Goal: Transaction & Acquisition: Purchase product/service

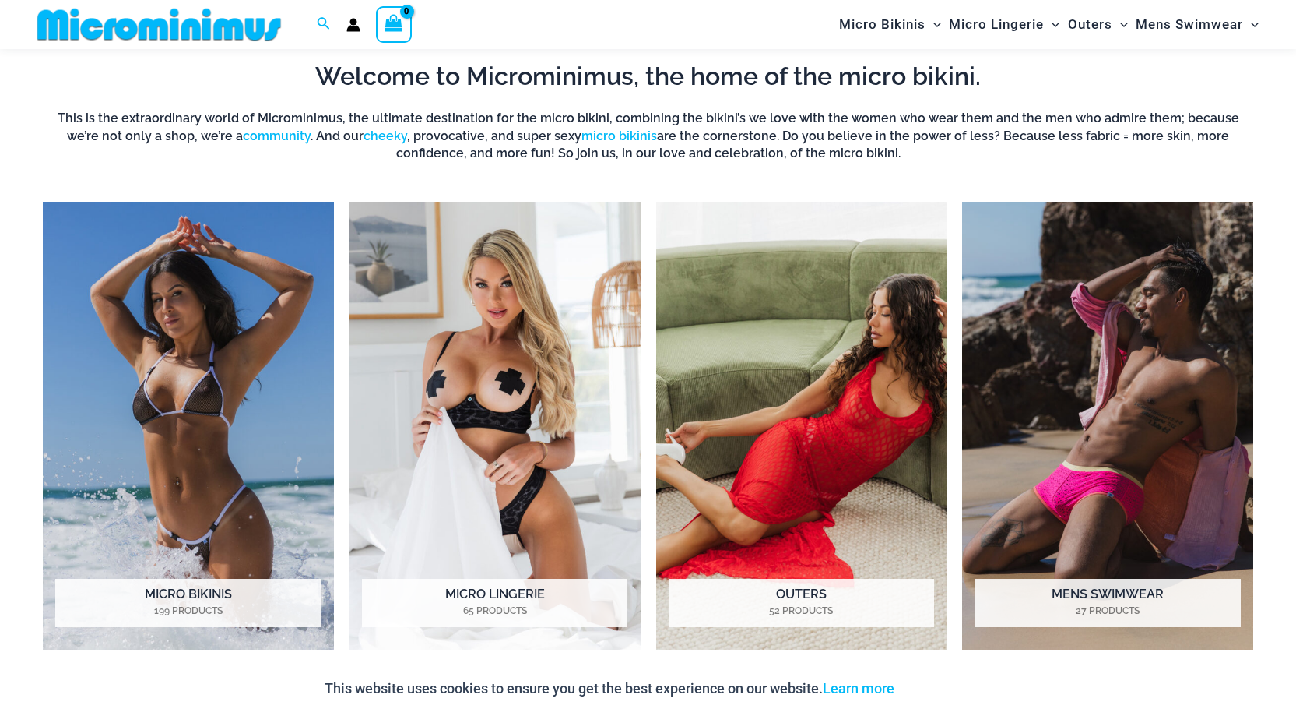
scroll to position [1172, 0]
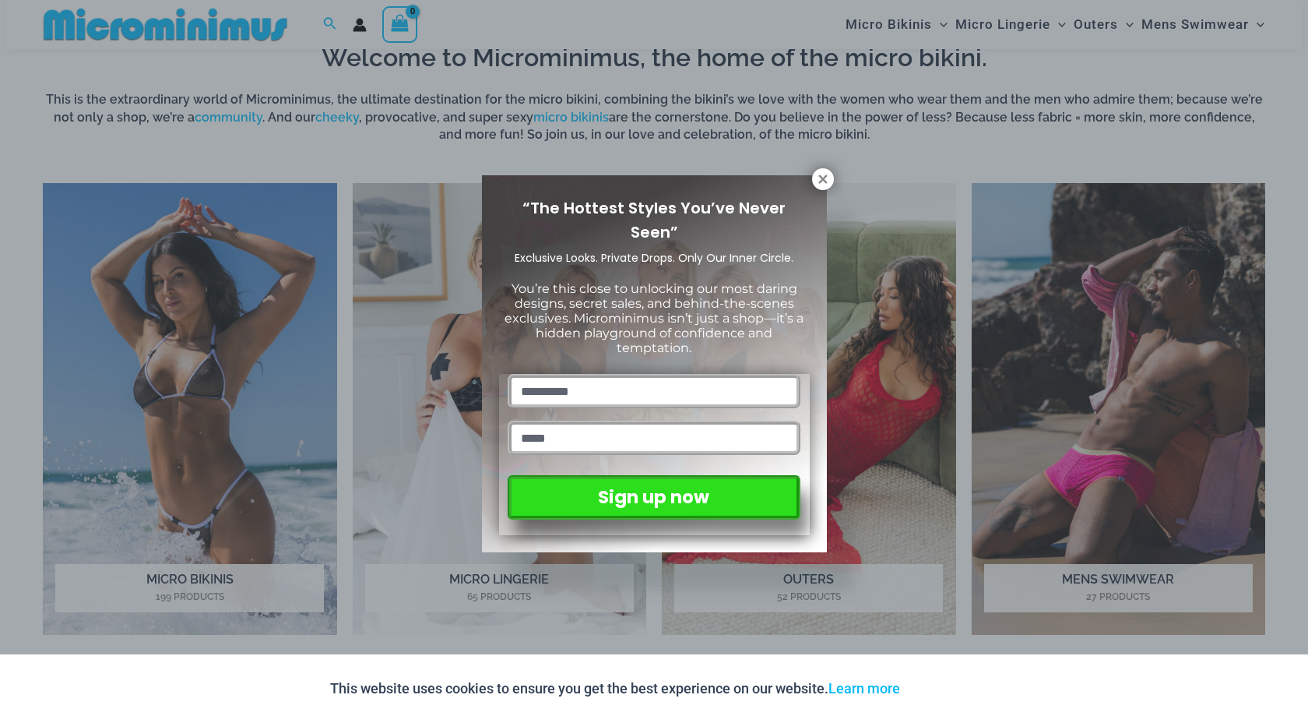
click at [819, 191] on div "“The Hottest Styles You’ve Never Seen” Exclusive Looks. Private Drops. Only Our…" at bounding box center [654, 364] width 345 height 378
click at [822, 179] on icon at bounding box center [822, 178] width 9 height 9
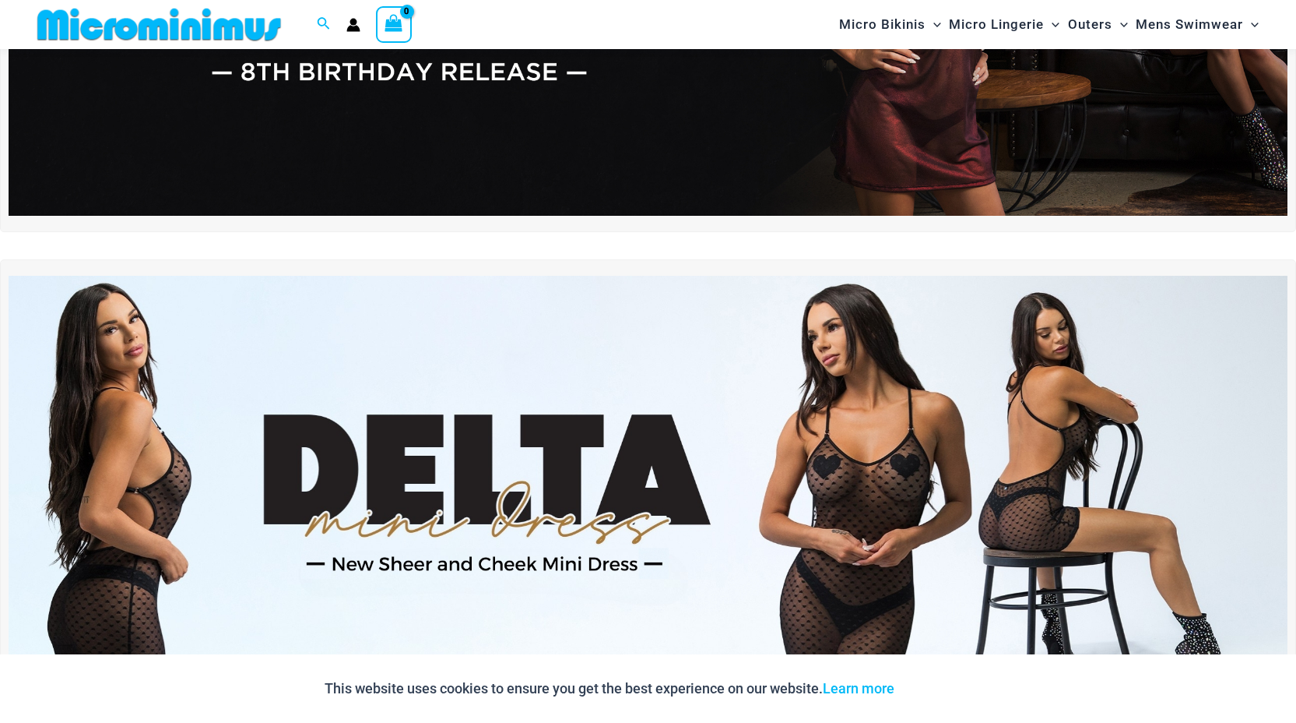
scroll to position [557, 0]
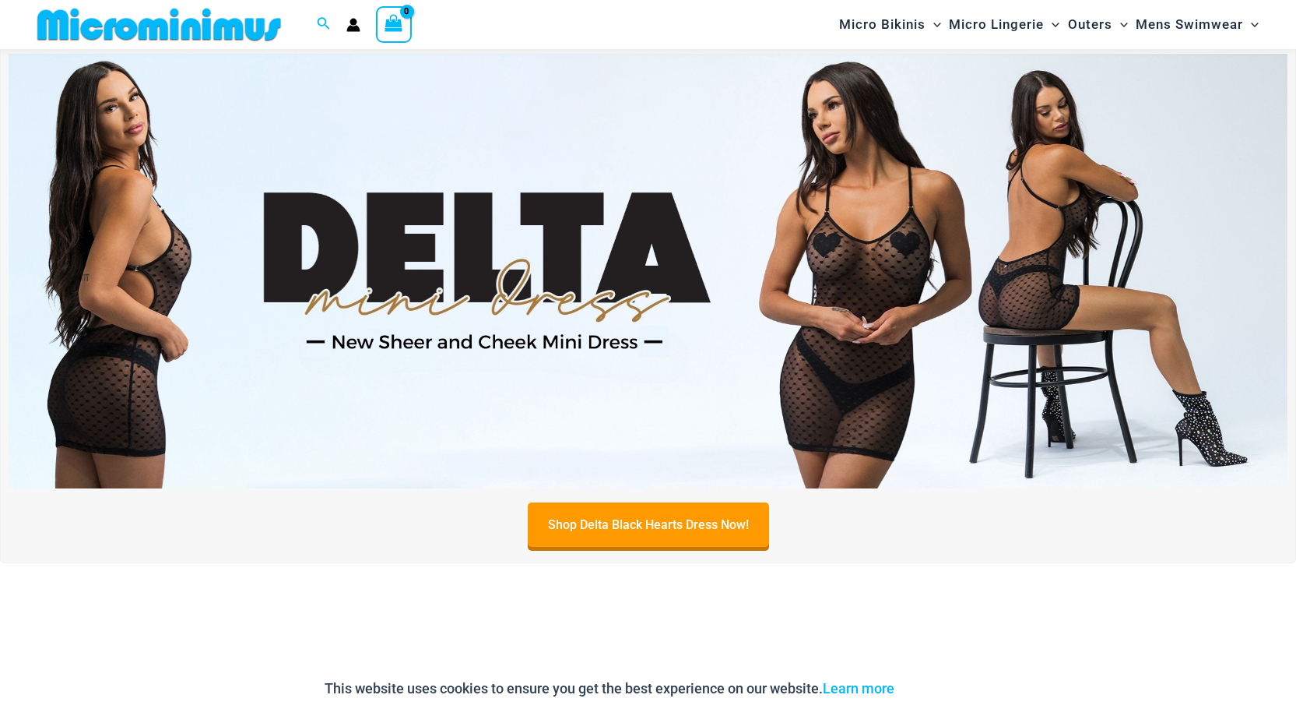
click at [828, 273] on img at bounding box center [648, 271] width 1279 height 434
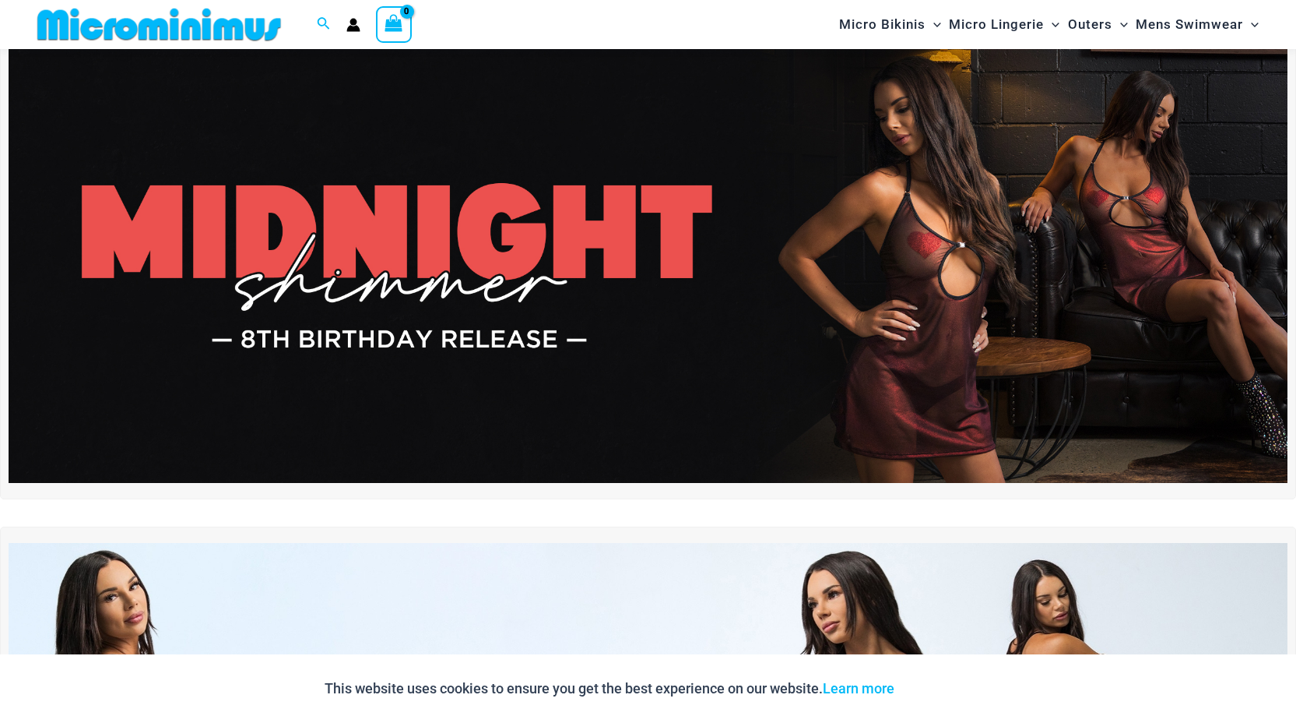
scroll to position [0, 0]
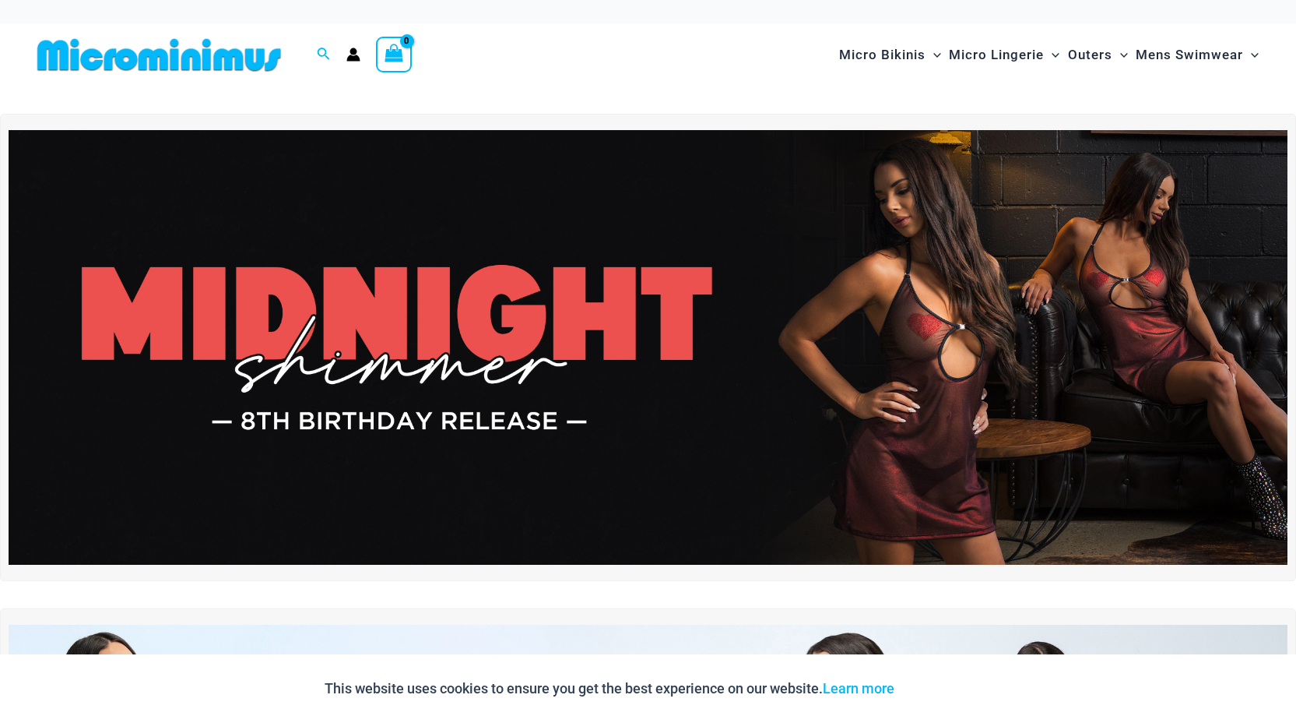
click at [795, 281] on img at bounding box center [648, 347] width 1279 height 434
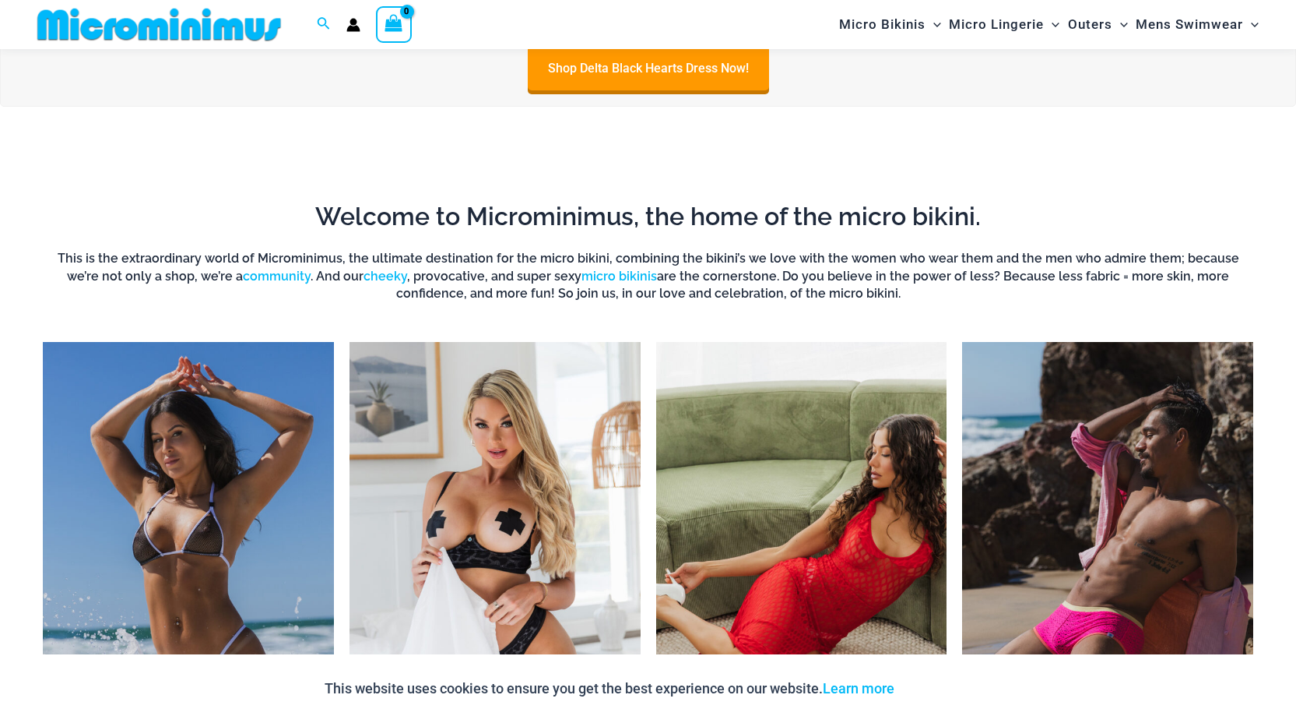
scroll to position [1165, 0]
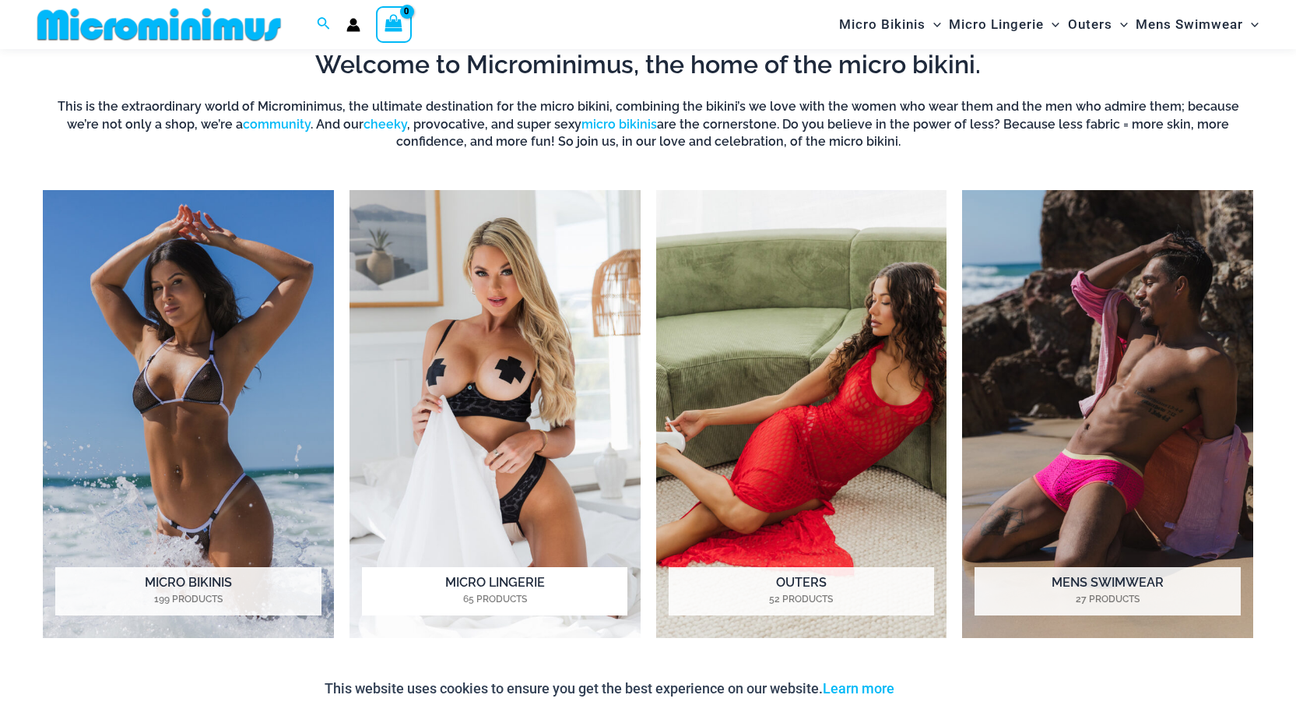
click at [457, 370] on img "Visit product category Micro Lingerie" at bounding box center [495, 414] width 291 height 448
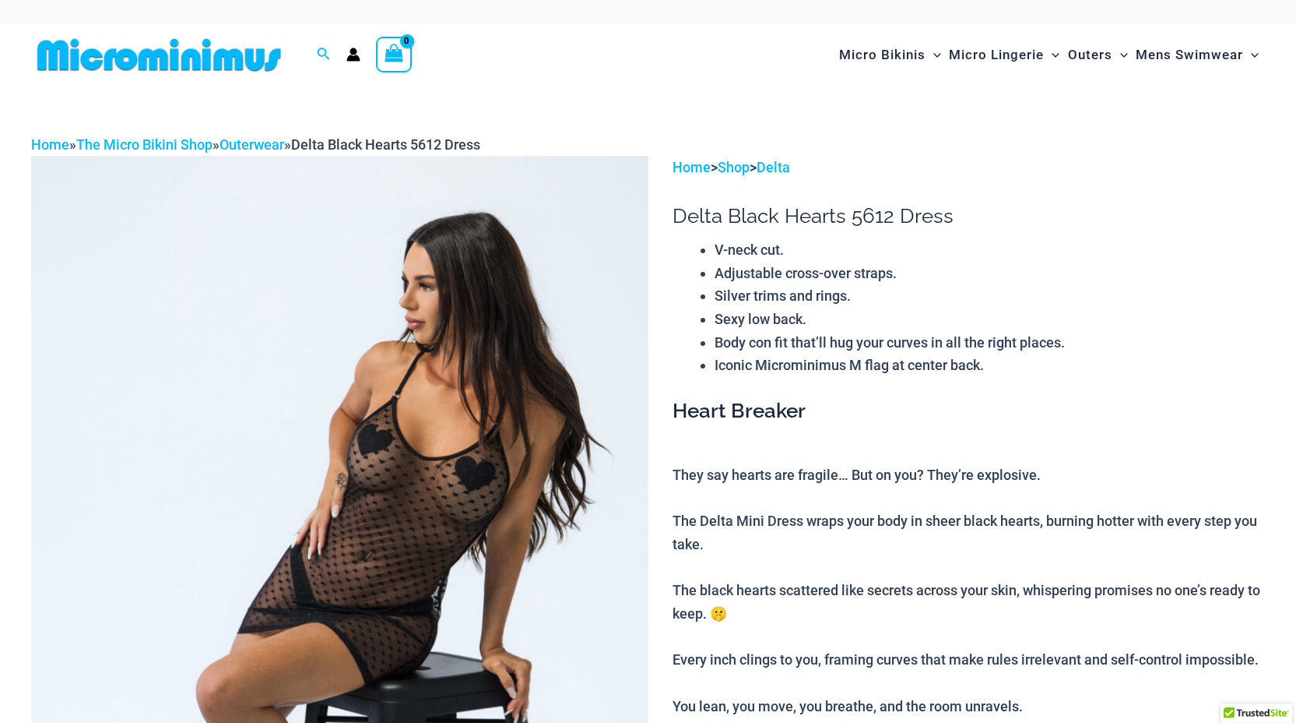
click at [498, 431] on img at bounding box center [339, 619] width 617 height 926
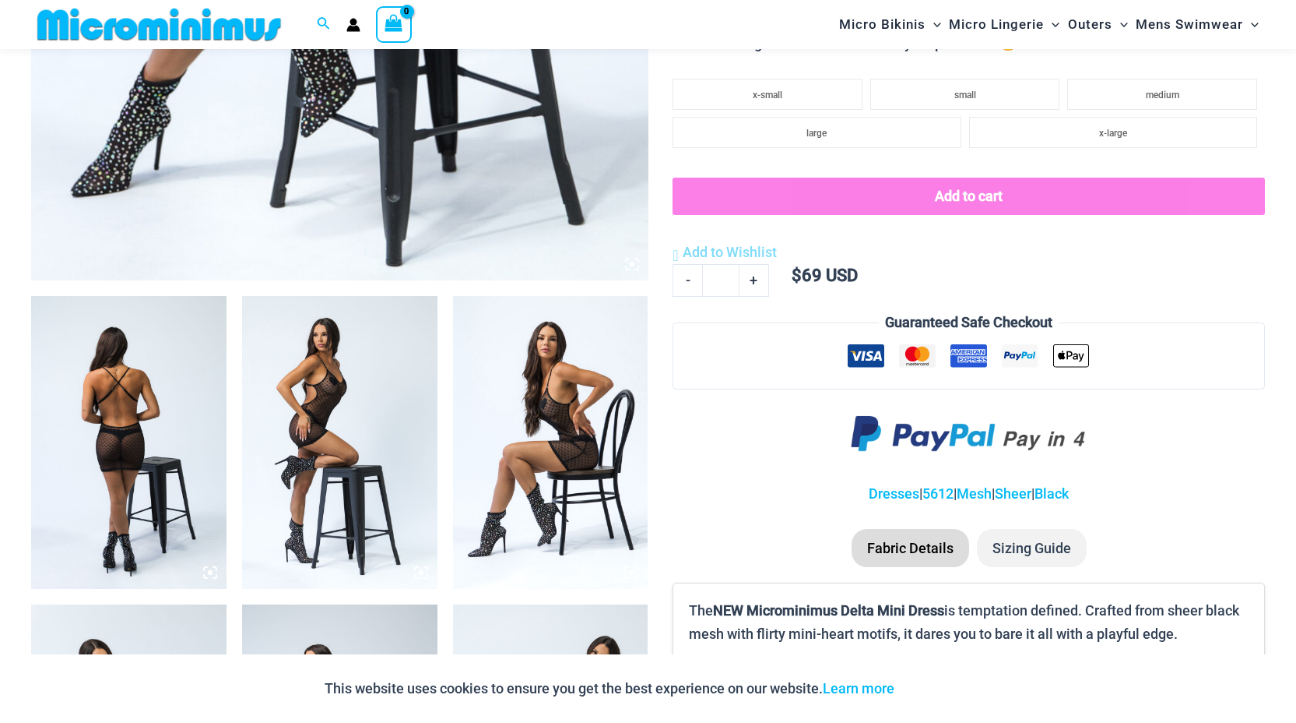
scroll to position [813, 0]
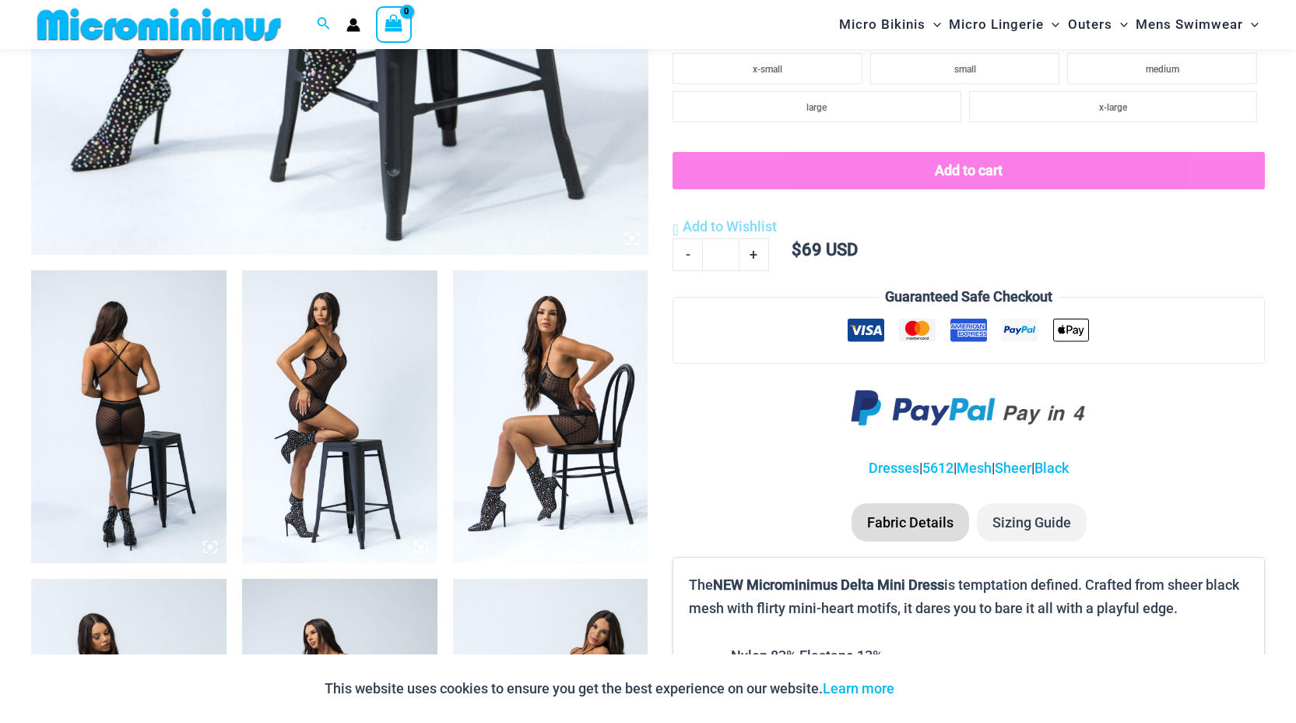
click at [332, 447] on img at bounding box center [339, 416] width 195 height 293
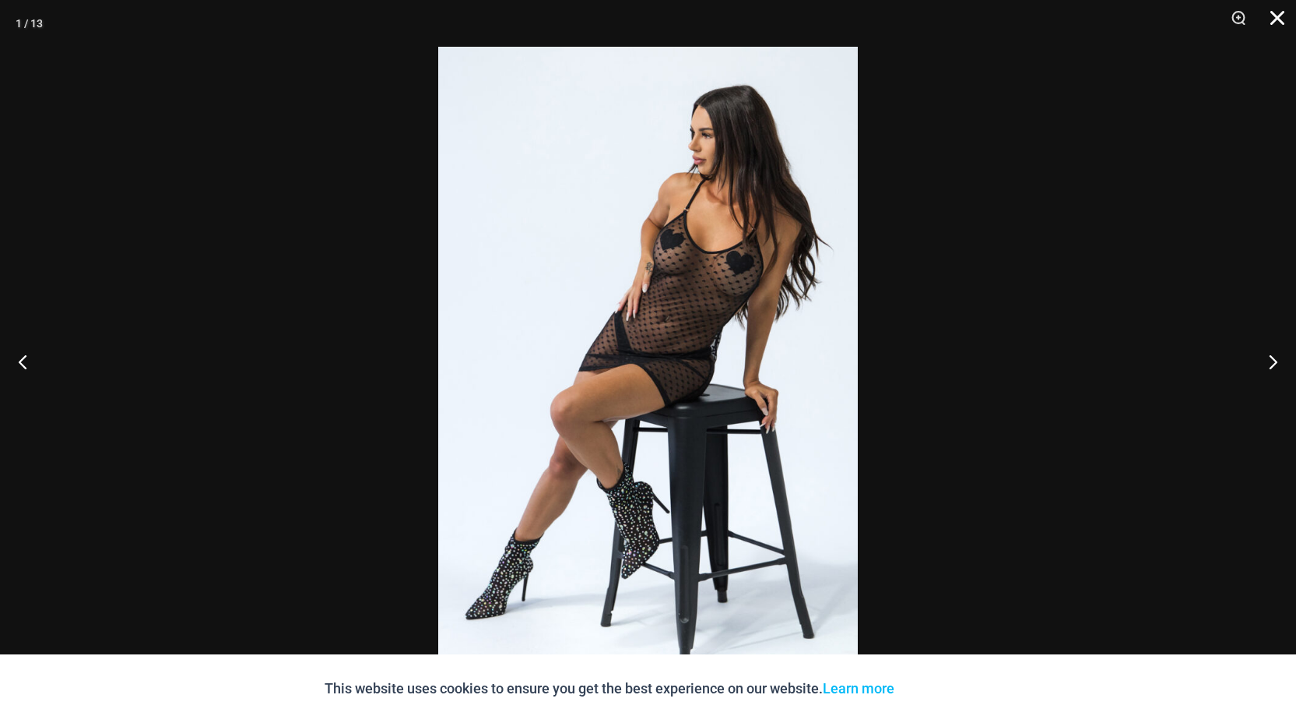
click at [1289, 12] on button "Close" at bounding box center [1272, 23] width 39 height 47
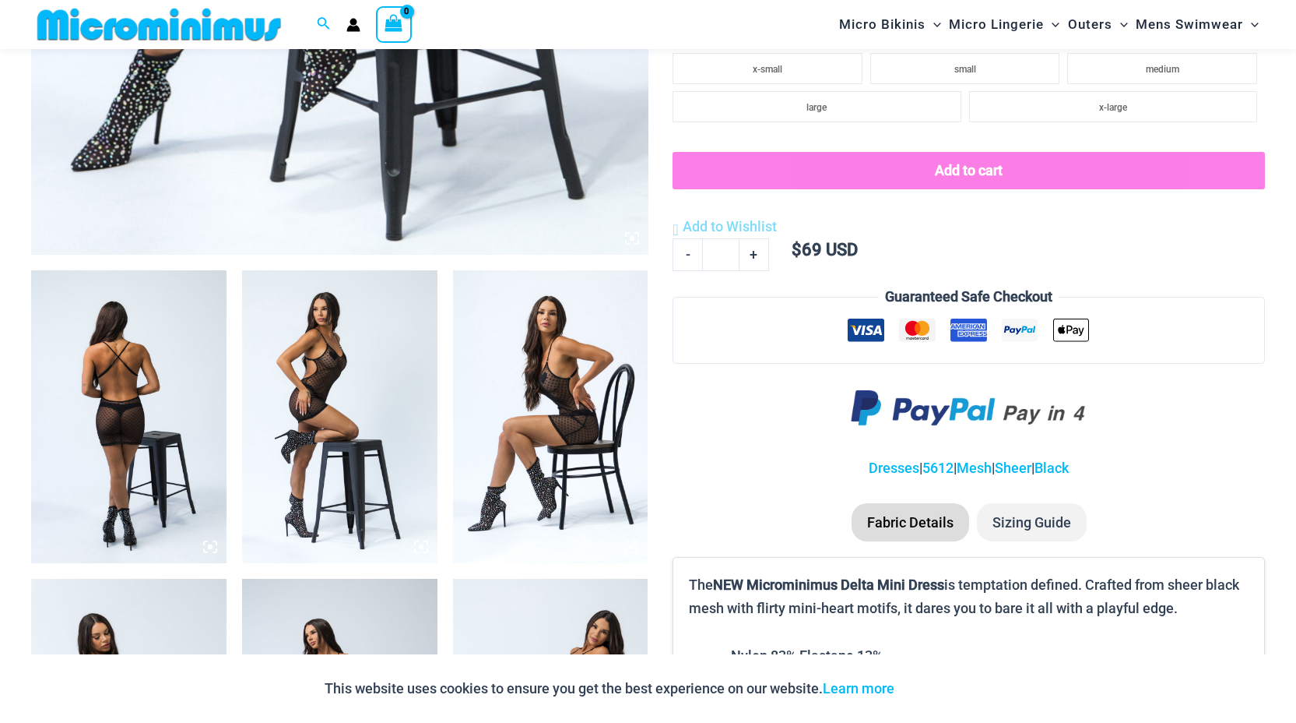
scroll to position [0, 0]
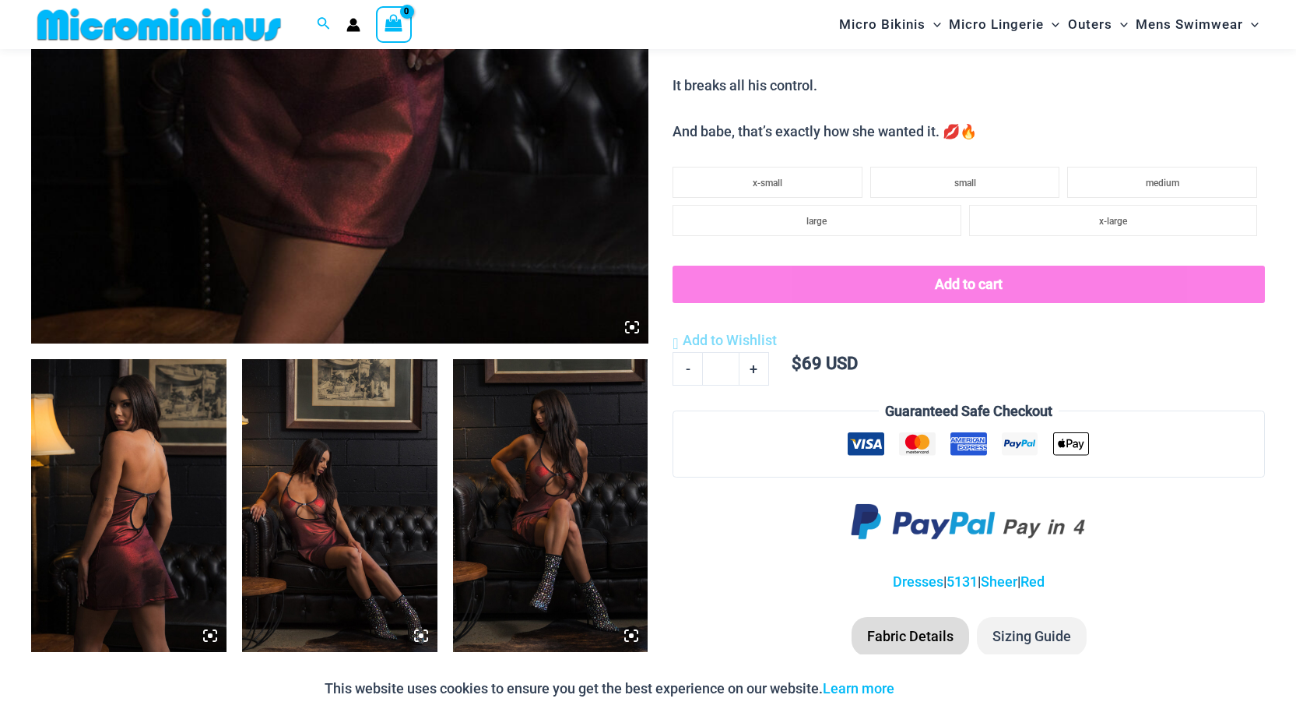
scroll to position [790, 0]
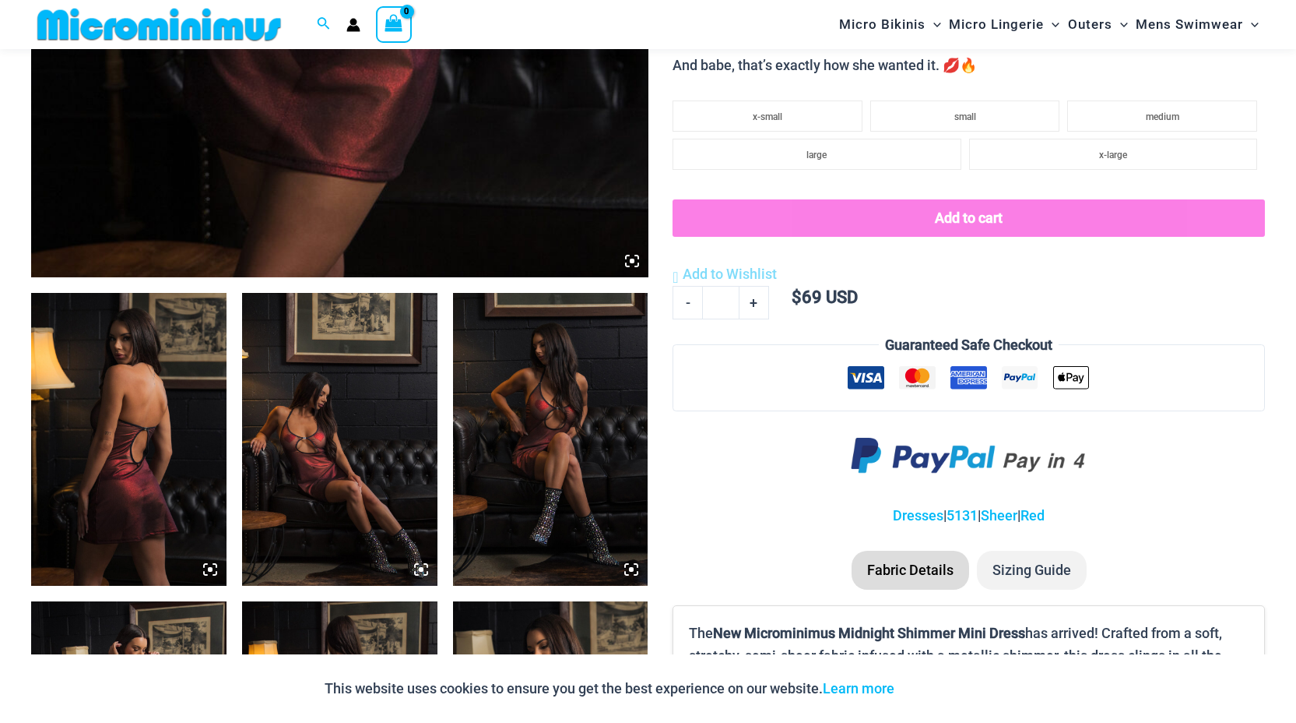
click at [178, 375] on img at bounding box center [128, 439] width 195 height 293
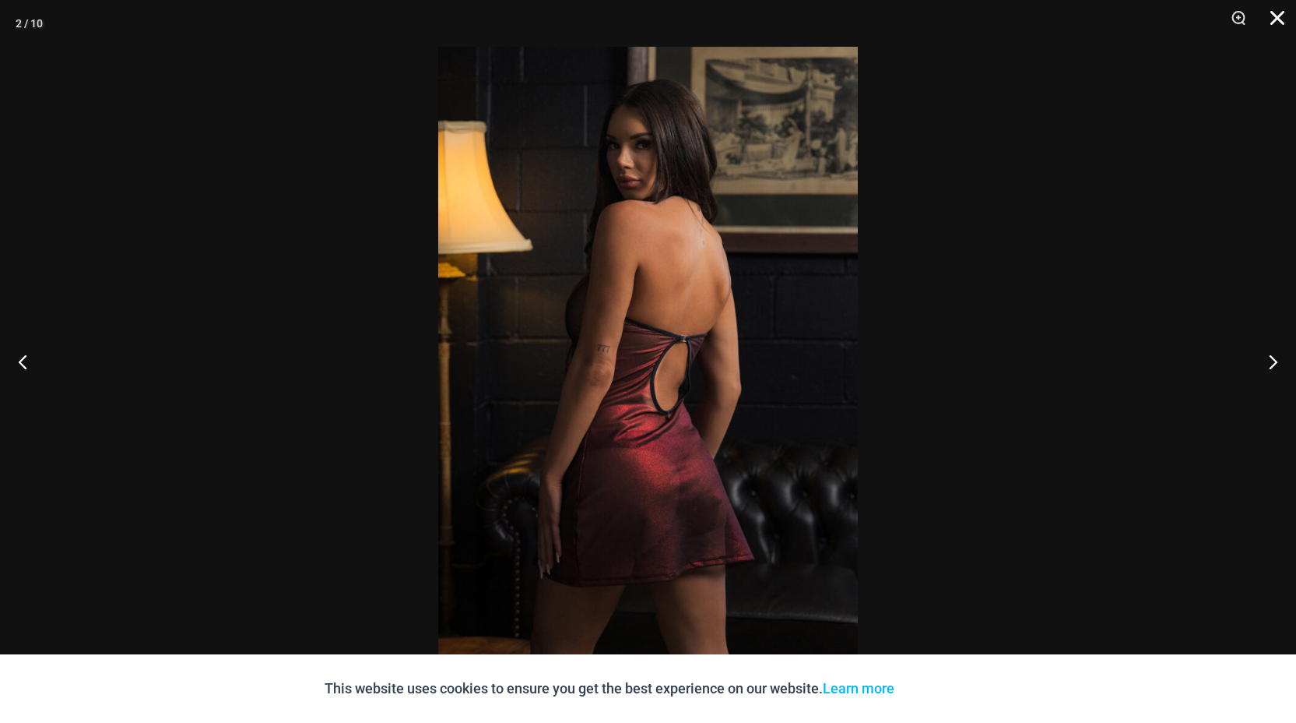
click at [1286, 19] on button "Close" at bounding box center [1272, 23] width 39 height 47
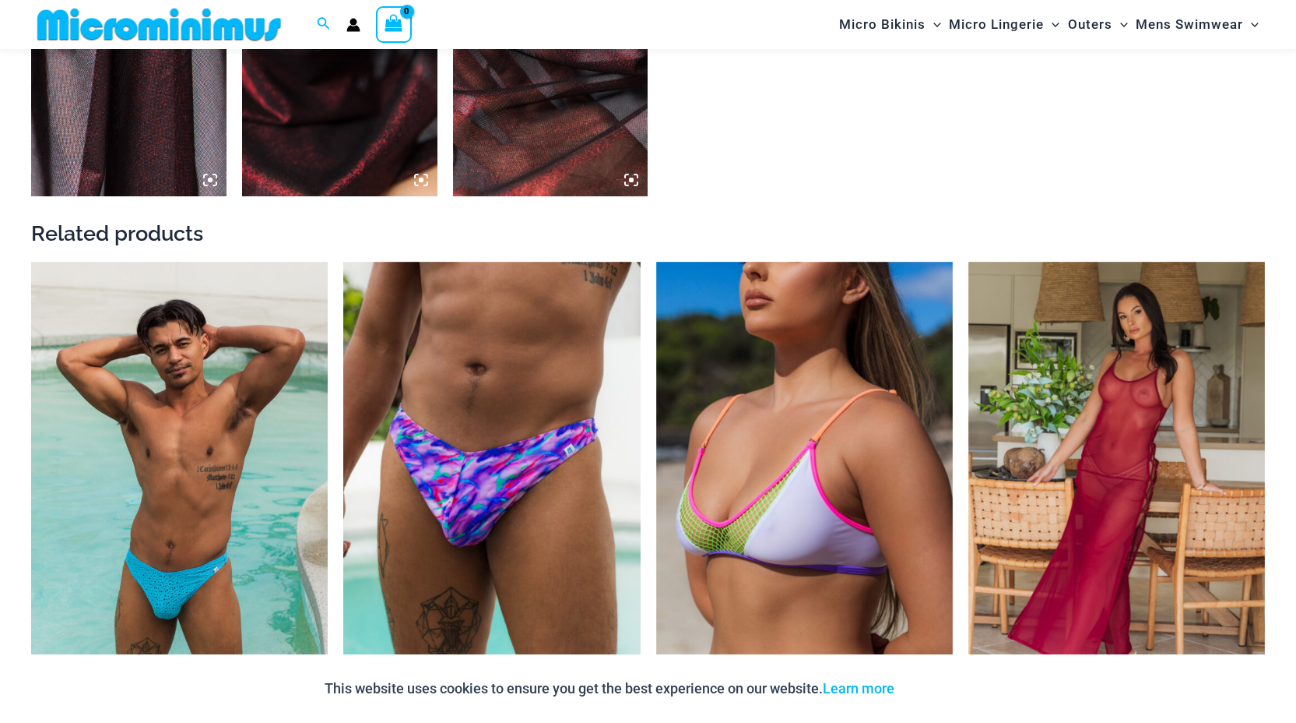
scroll to position [1808, 0]
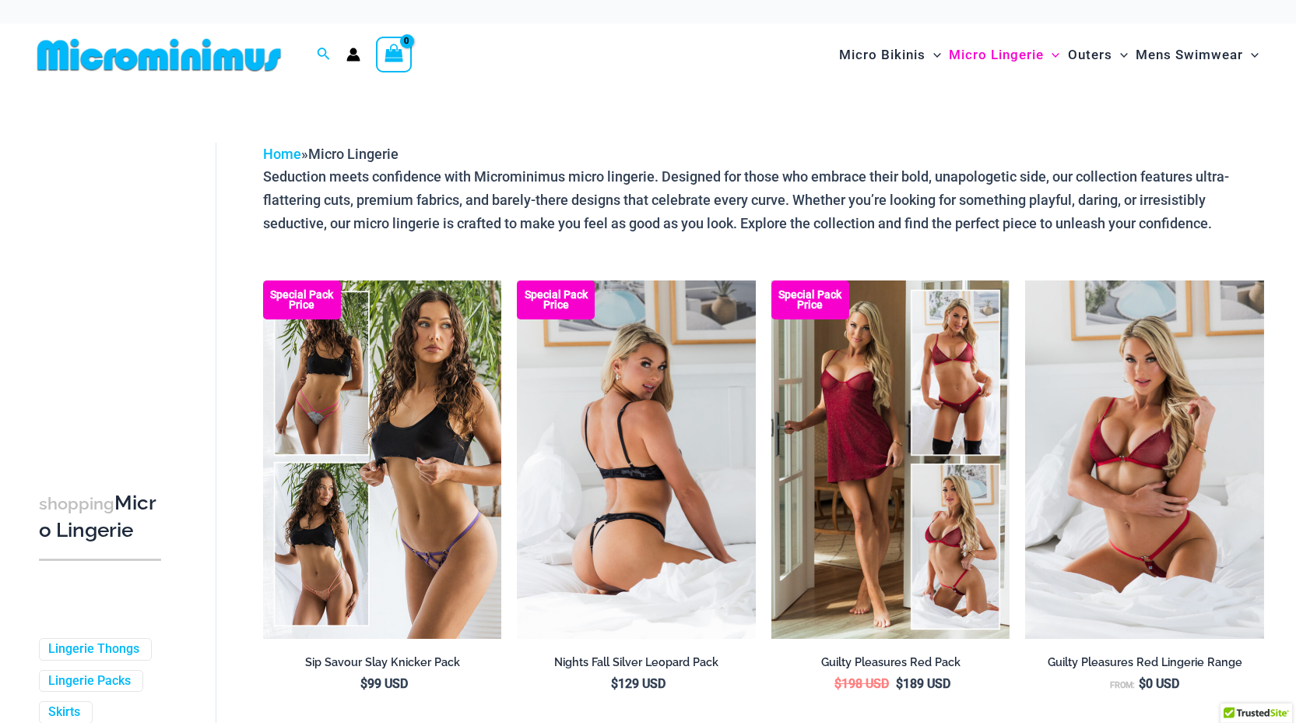
click at [590, 403] on img at bounding box center [636, 459] width 239 height 358
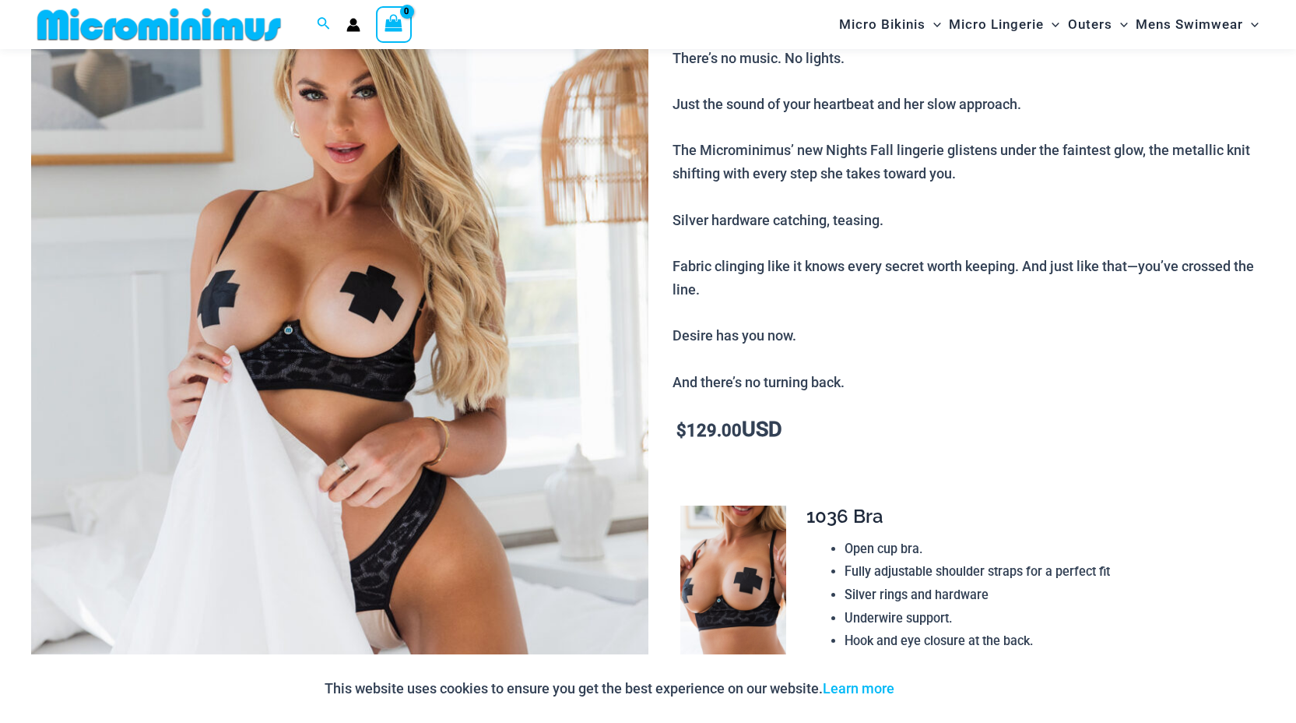
scroll to position [230, 0]
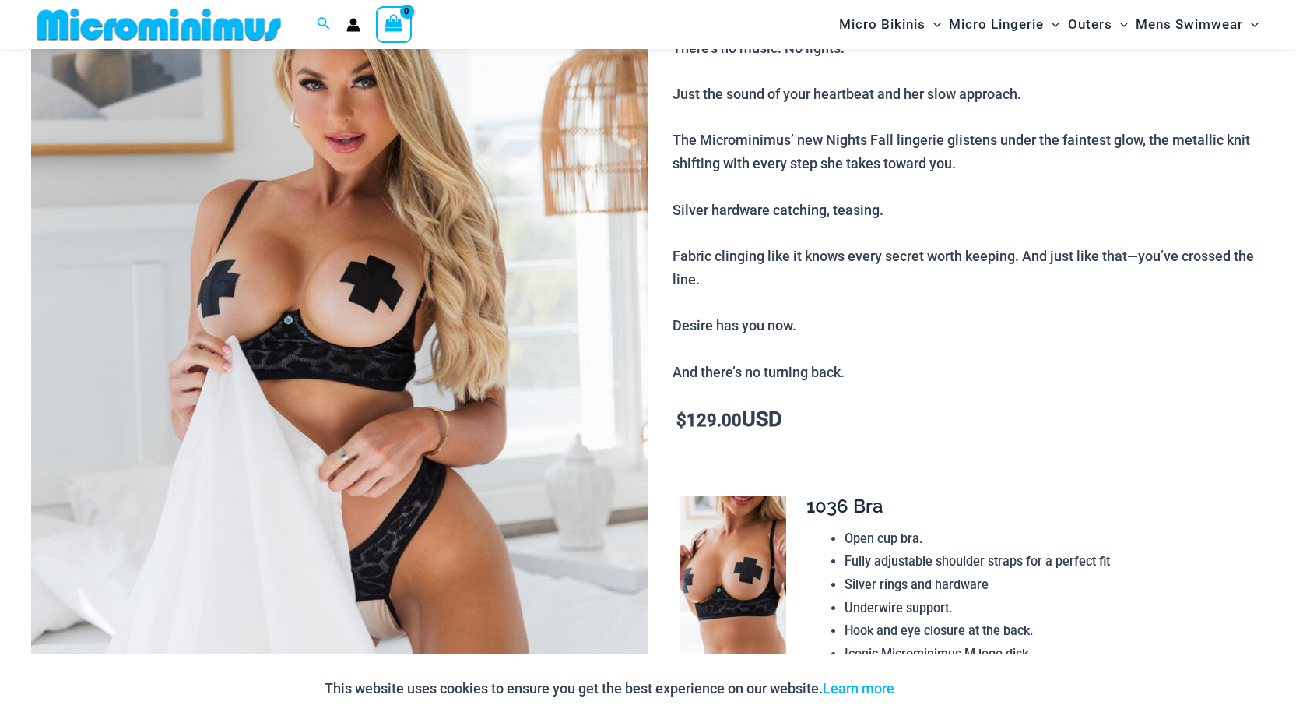
click at [490, 396] on img at bounding box center [339, 375] width 617 height 926
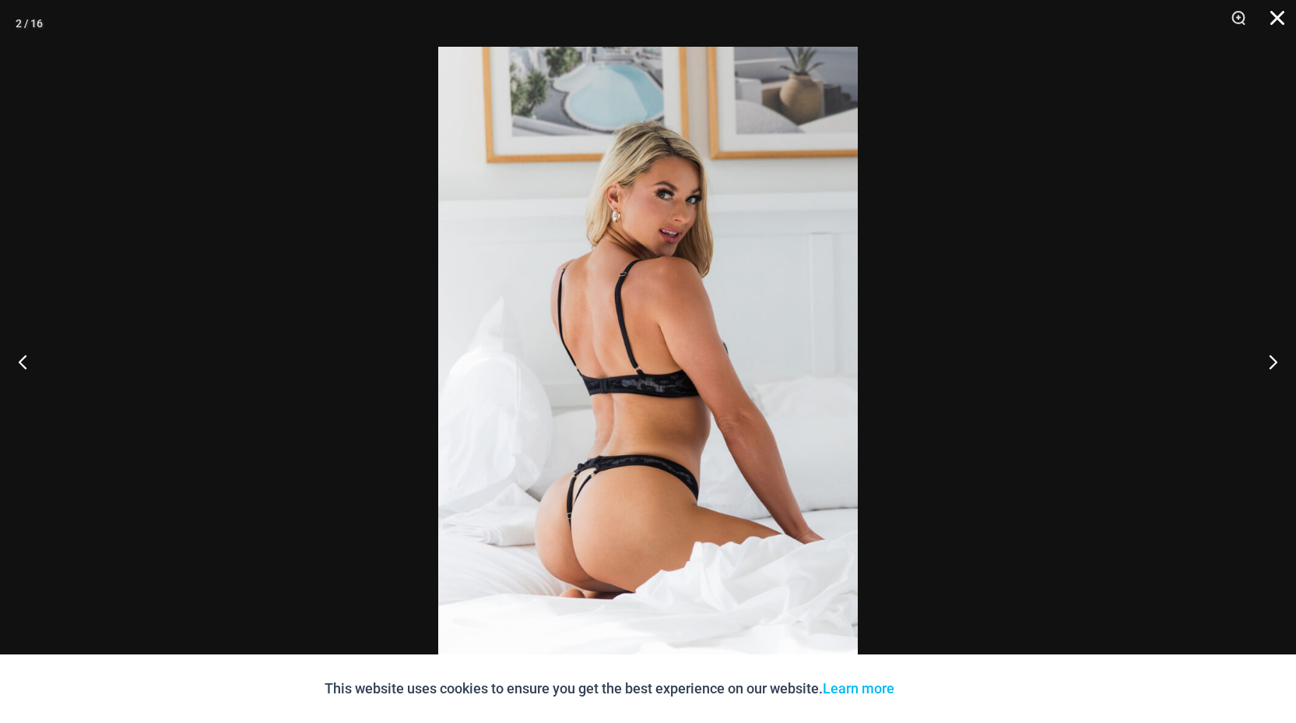
click at [1275, 12] on button "Close" at bounding box center [1272, 23] width 39 height 47
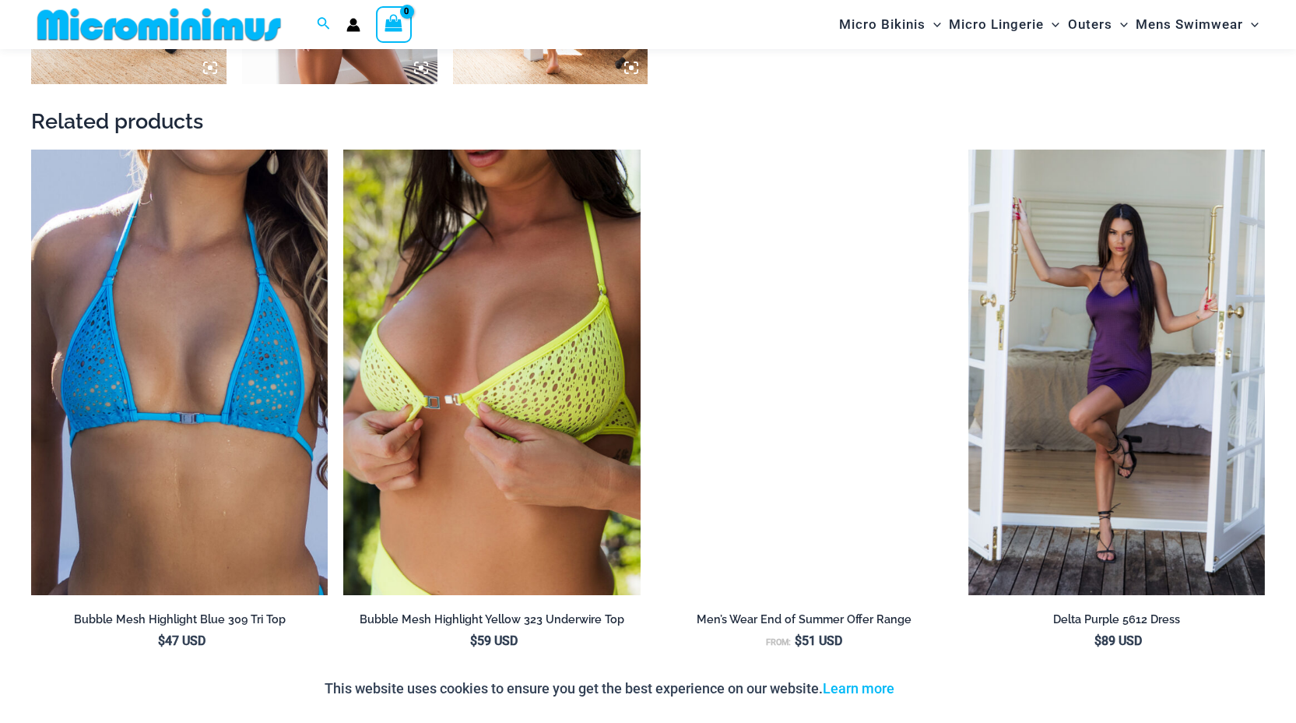
scroll to position [2605, 0]
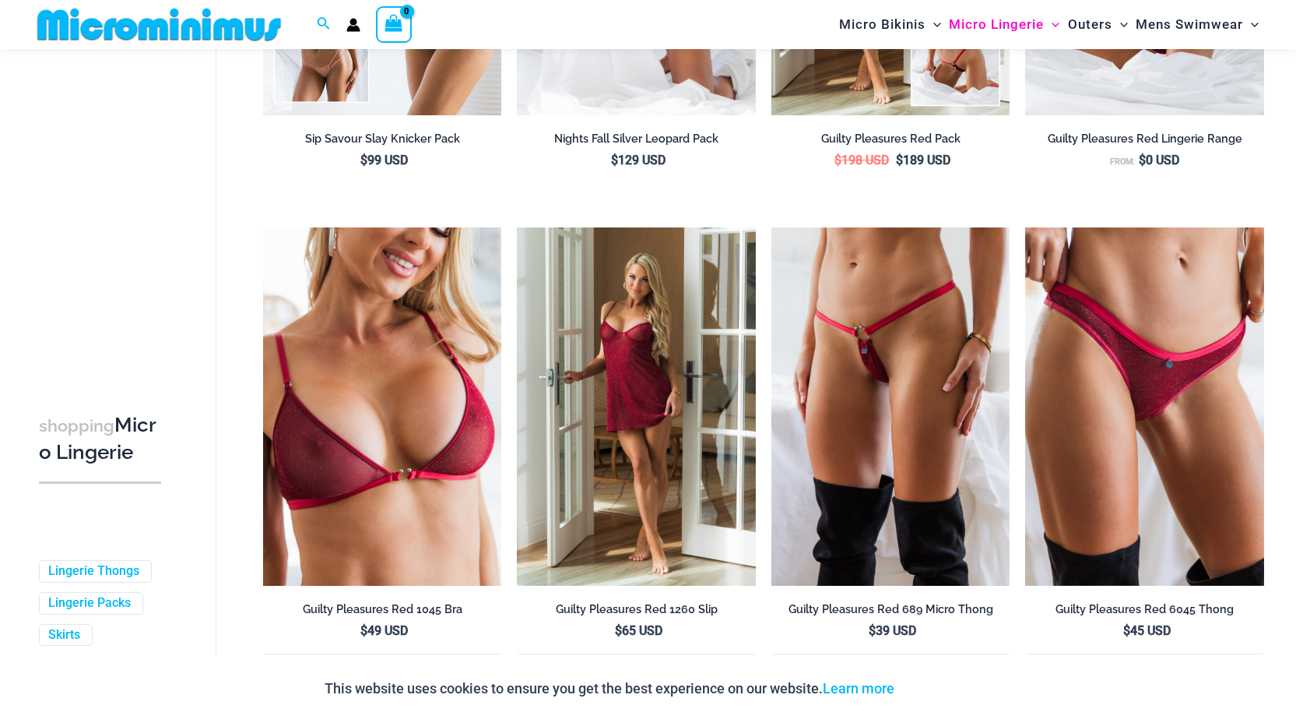
scroll to position [544, 0]
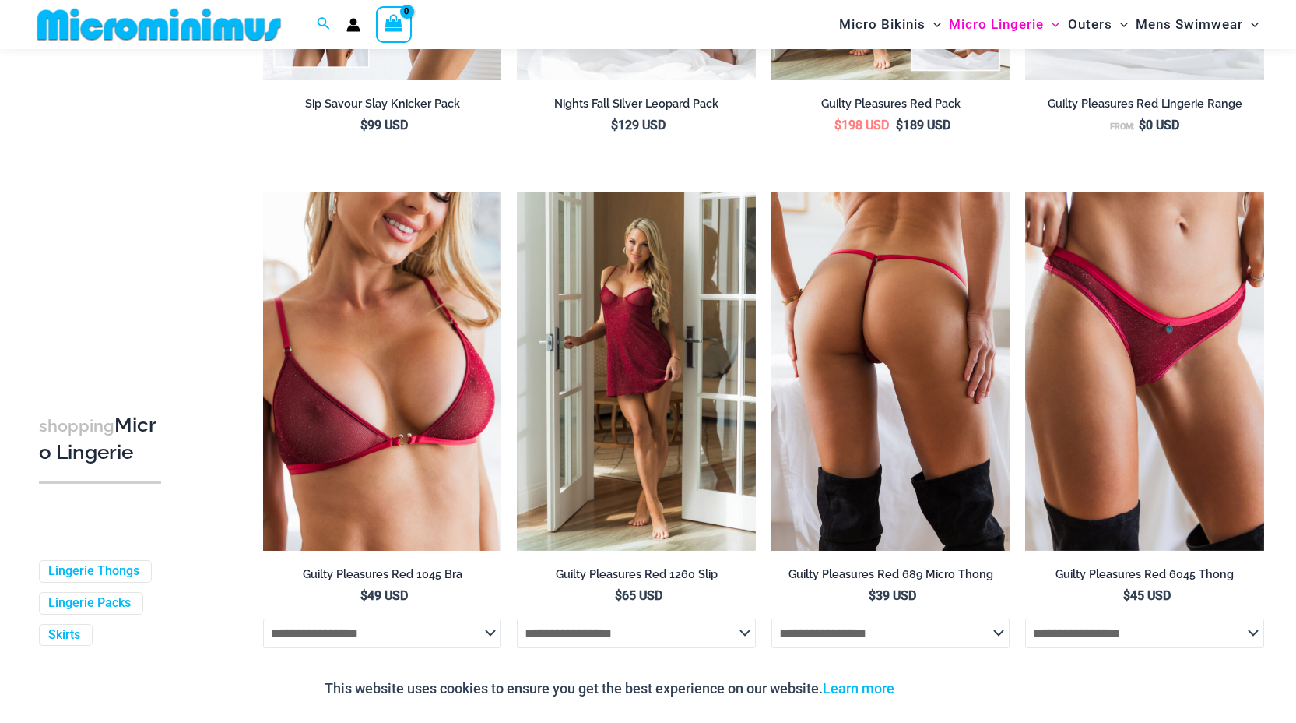
click at [916, 336] on img at bounding box center [891, 371] width 239 height 358
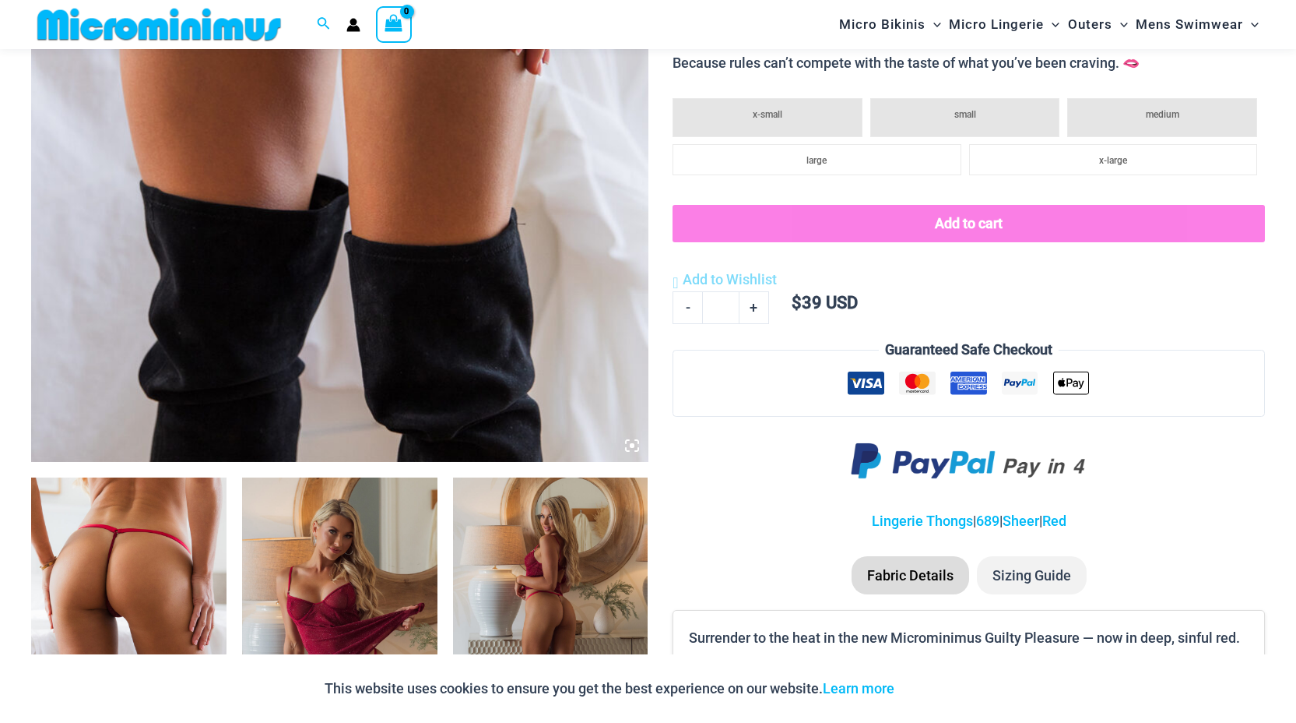
scroll to position [641, 0]
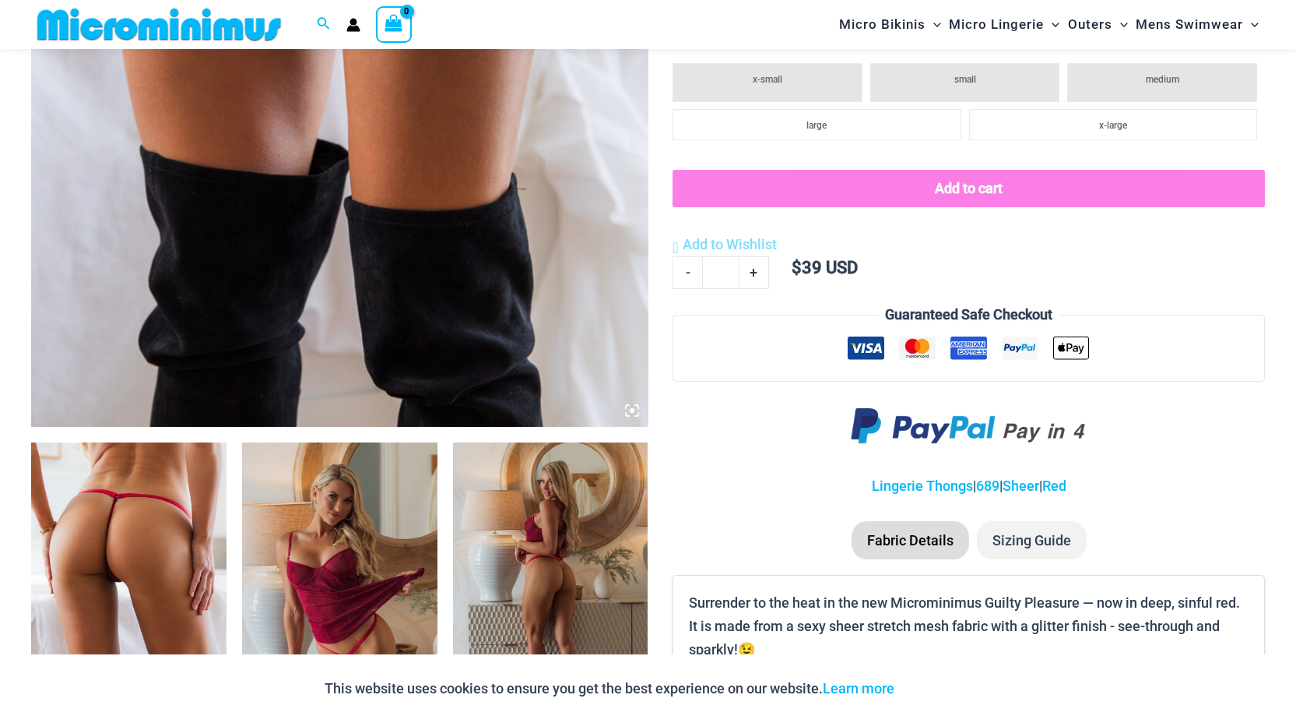
click at [211, 481] on img at bounding box center [128, 588] width 195 height 293
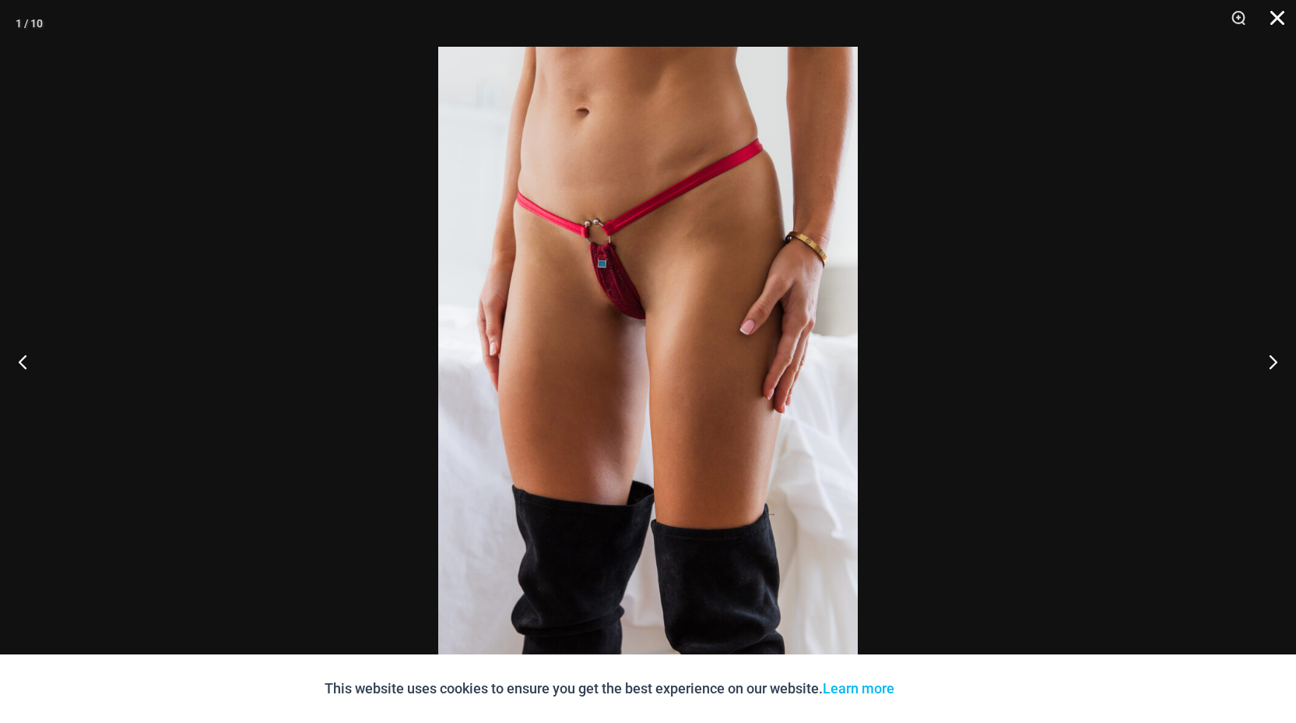
click at [1275, 9] on button "Close" at bounding box center [1272, 23] width 39 height 47
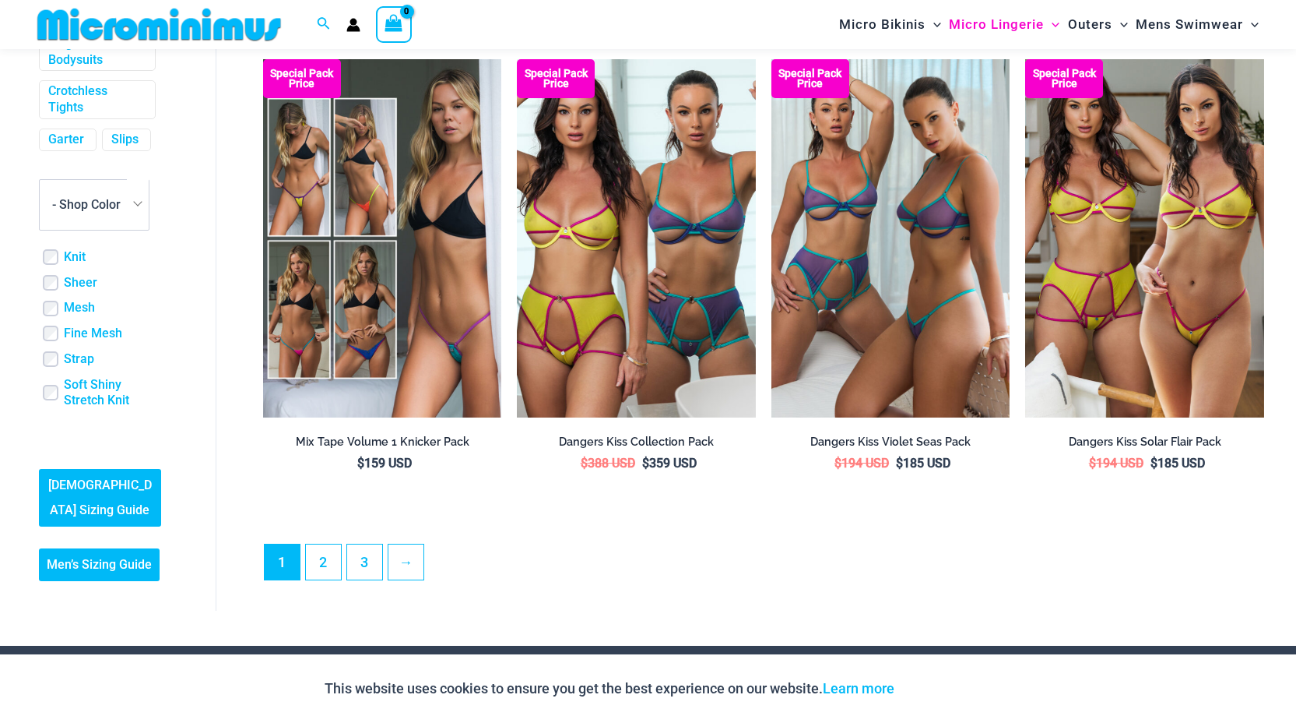
scroll to position [3740, 0]
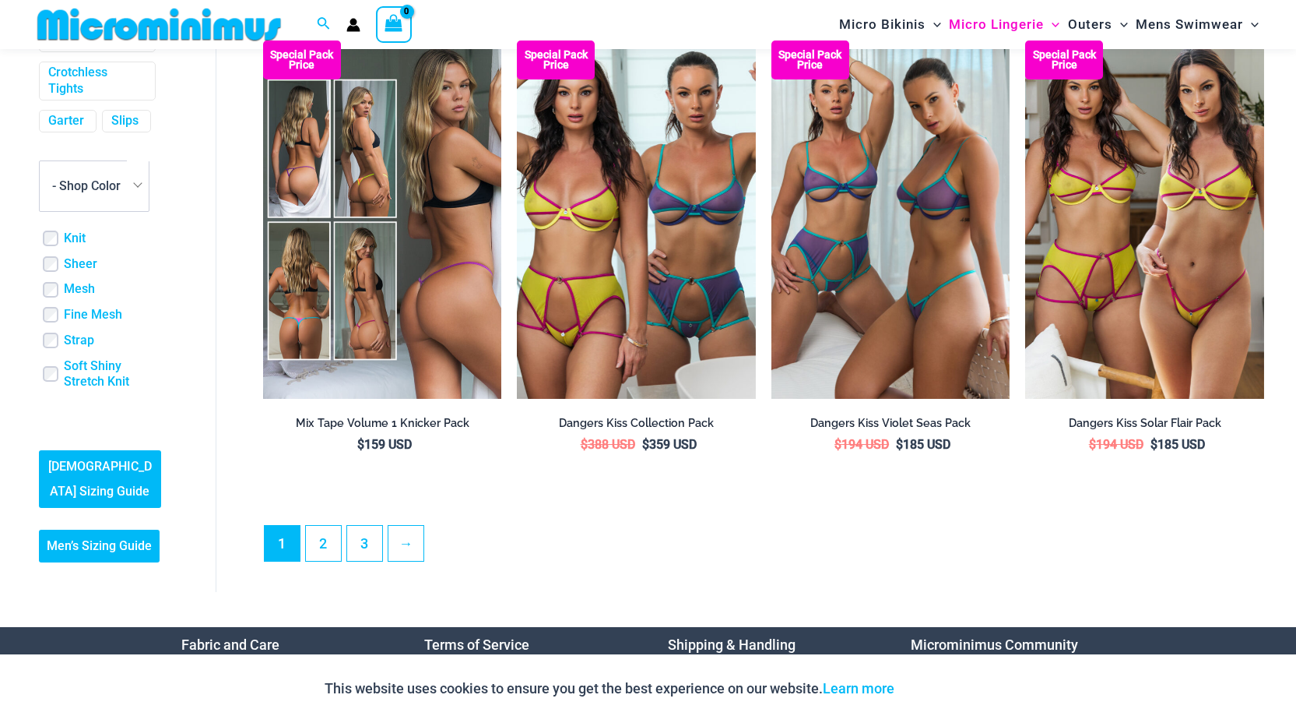
click at [443, 376] on img at bounding box center [382, 219] width 239 height 358
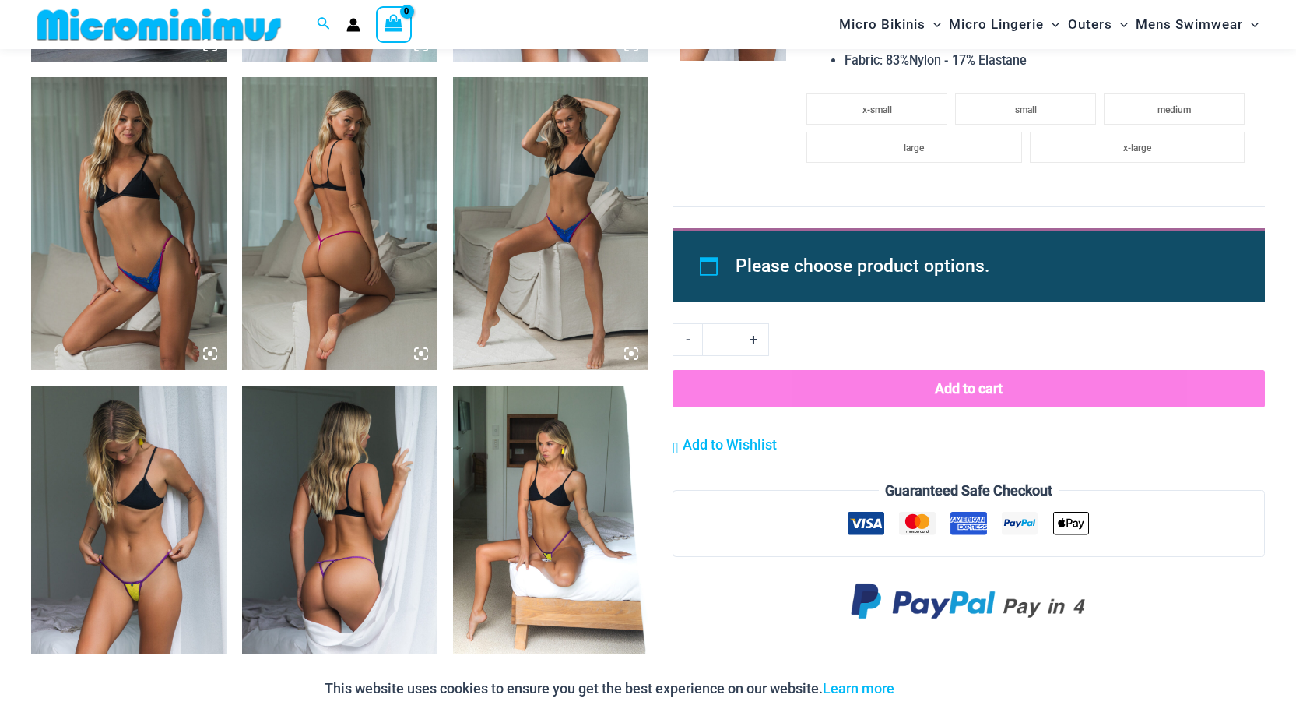
scroll to position [1905, 0]
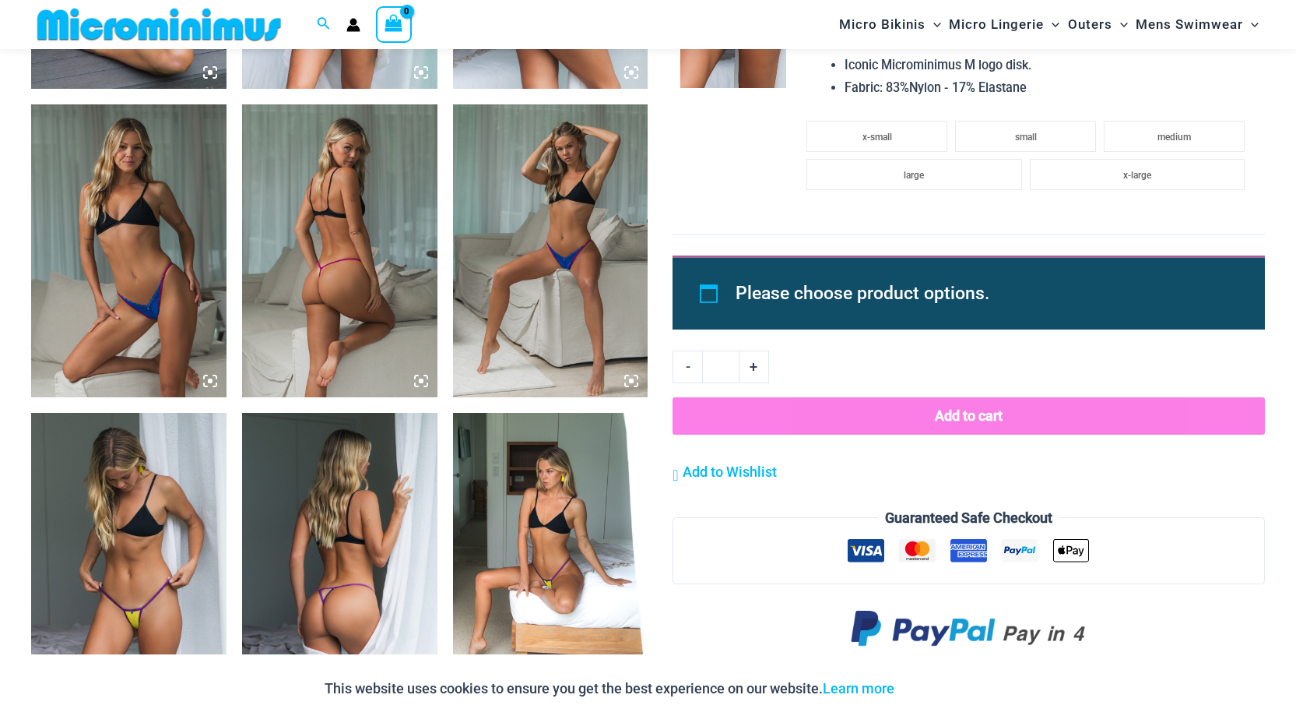
click at [375, 269] on img at bounding box center [339, 250] width 195 height 293
